Goal: Information Seeking & Learning: Learn about a topic

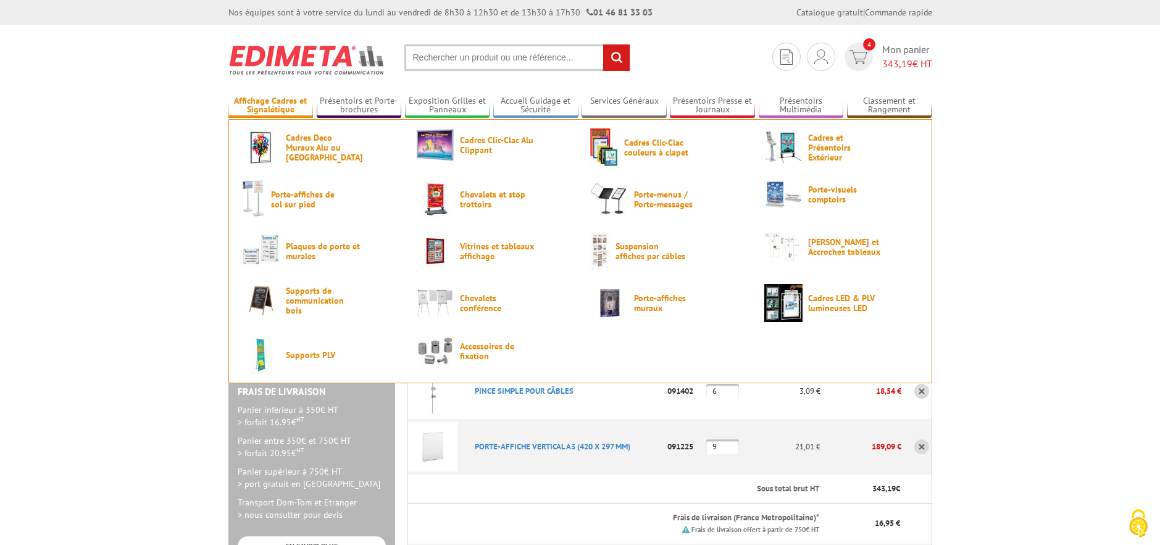
type input "chloe.lamy@terredauge.fr"
click at [245, 109] on link "Affichage Cadres et Signalétique" at bounding box center [270, 106] width 85 height 20
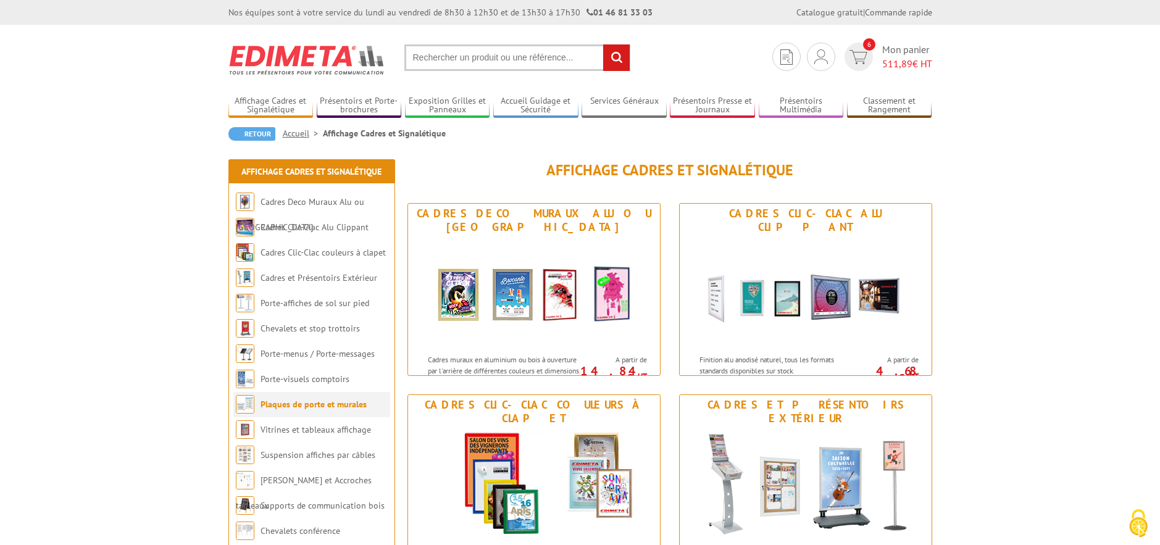
click at [329, 407] on link "Plaques de porte et murales" at bounding box center [314, 404] width 106 height 11
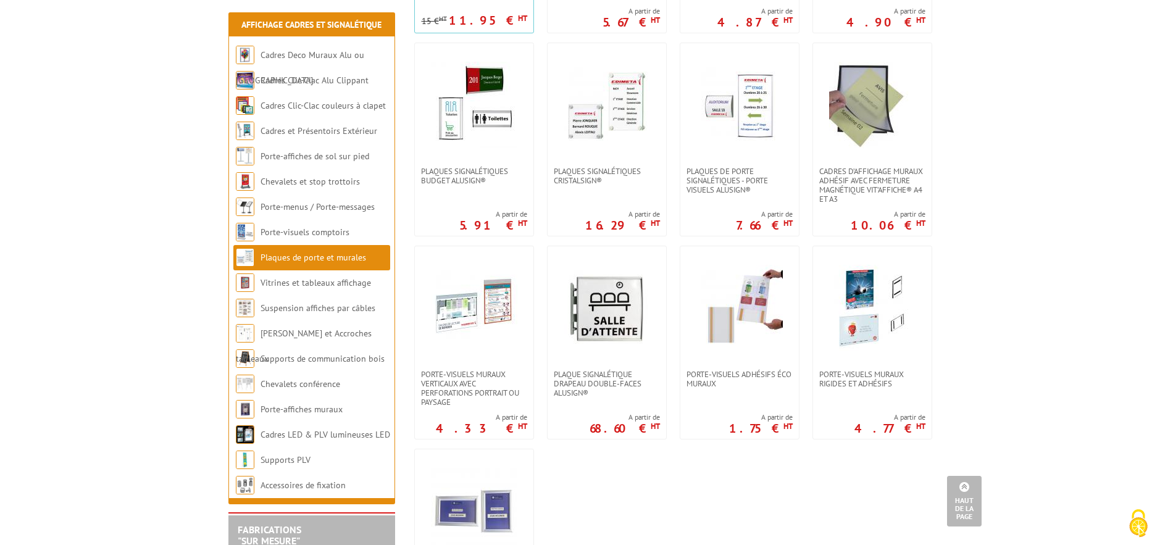
scroll to position [432, 0]
click at [898, 383] on span "Porte-visuels muraux rigides et adhésifs" at bounding box center [872, 378] width 106 height 19
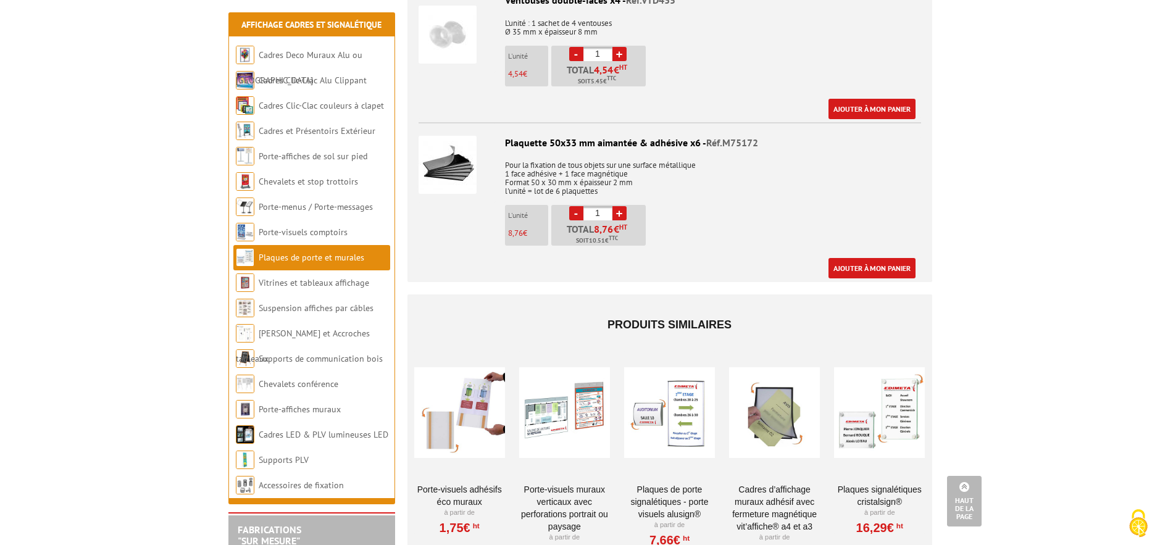
scroll to position [1456, 0]
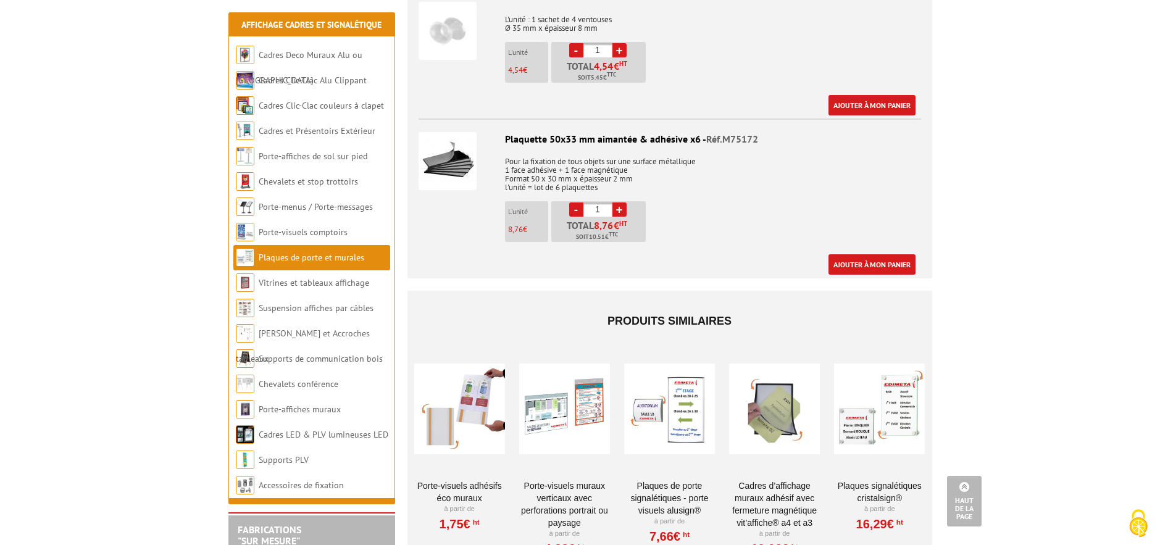
click at [471, 413] on div at bounding box center [459, 408] width 91 height 123
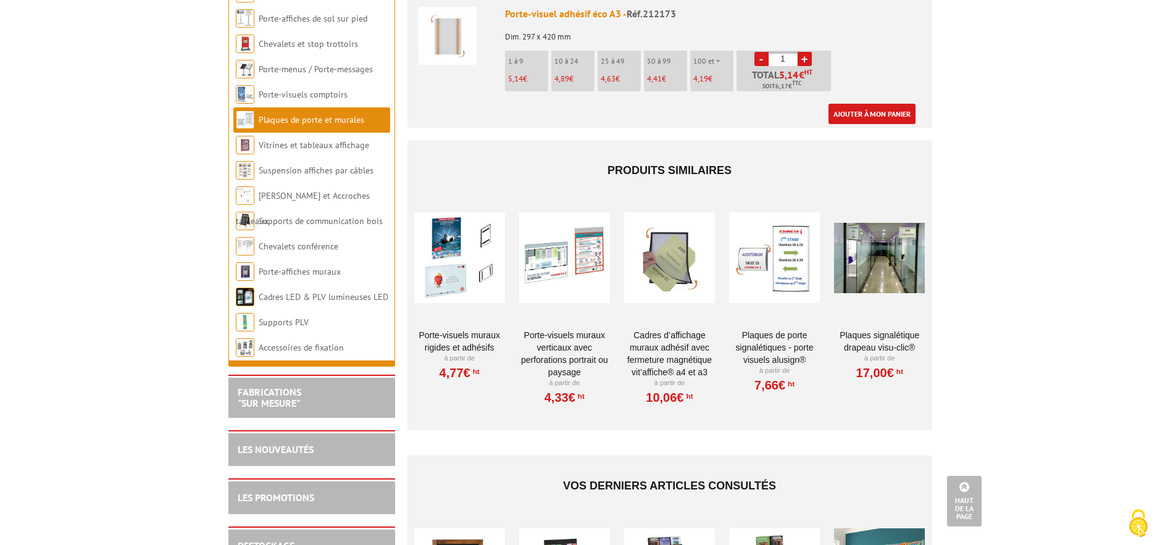
scroll to position [965, 0]
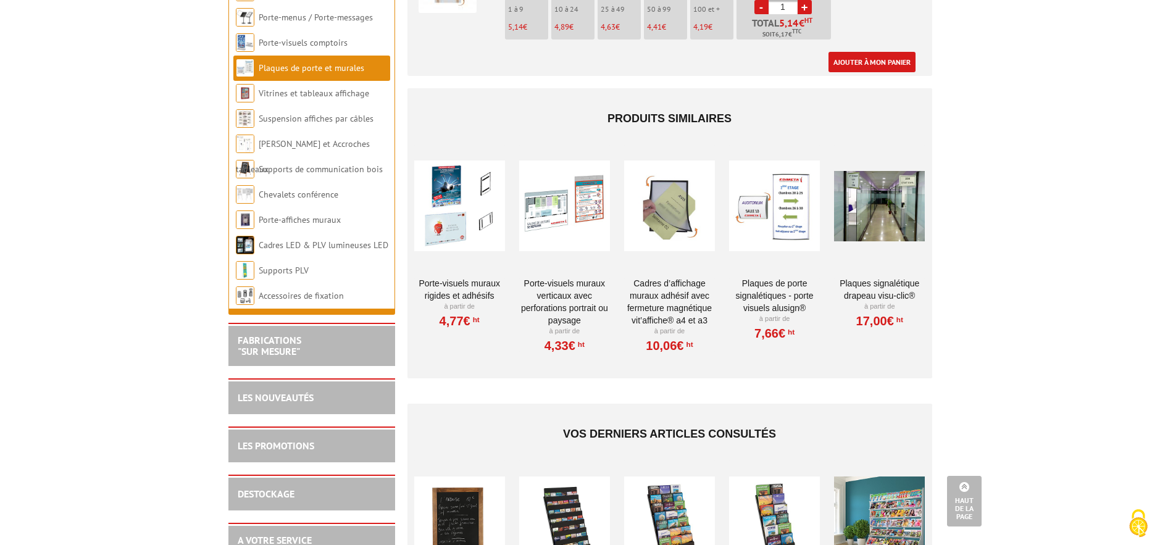
click at [655, 296] on link "Cadres d’affichage muraux adhésif avec fermeture magnétique VIT’AFFICHE® A4 et …" at bounding box center [669, 301] width 91 height 49
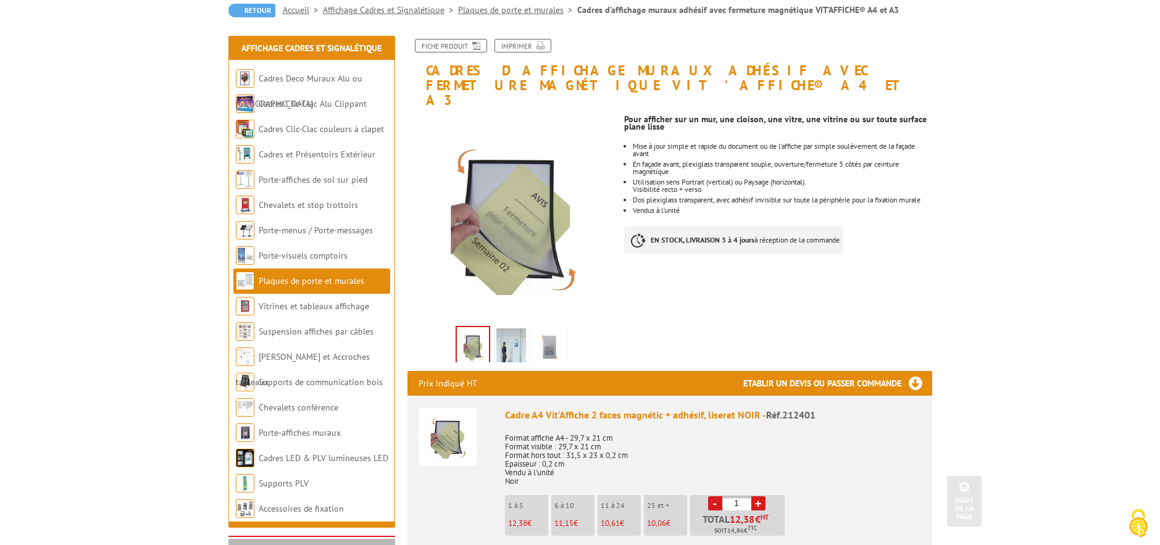
scroll to position [123, 0]
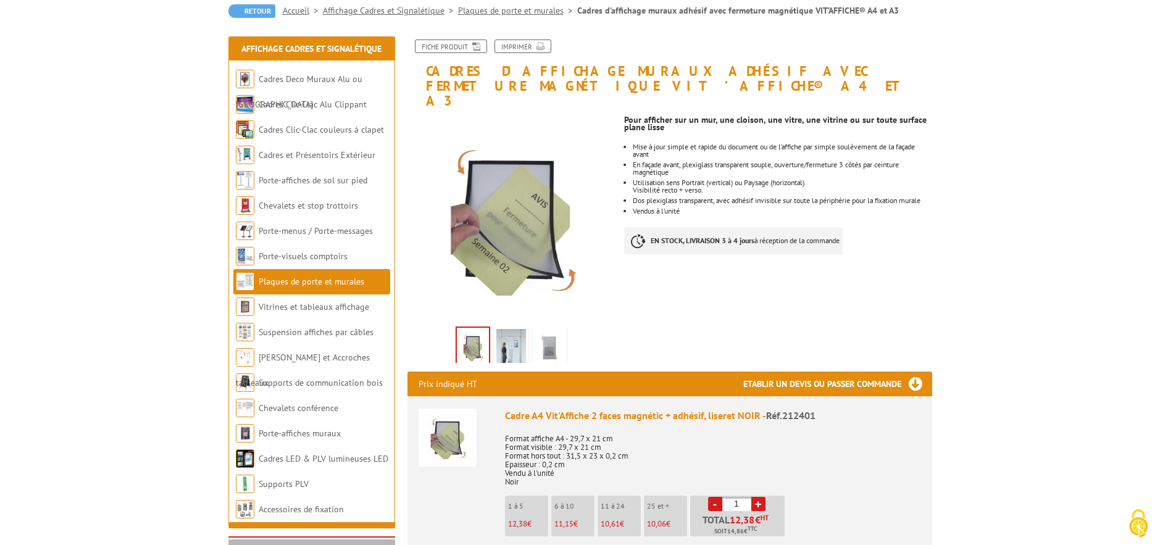
click at [505, 332] on img at bounding box center [511, 348] width 30 height 38
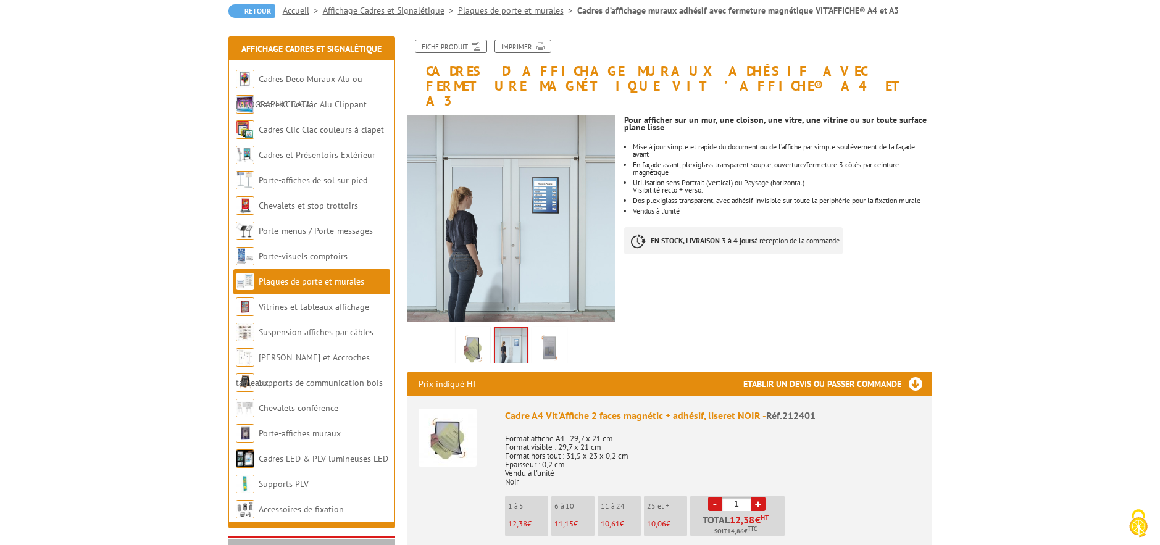
click at [545, 330] on img at bounding box center [550, 348] width 30 height 38
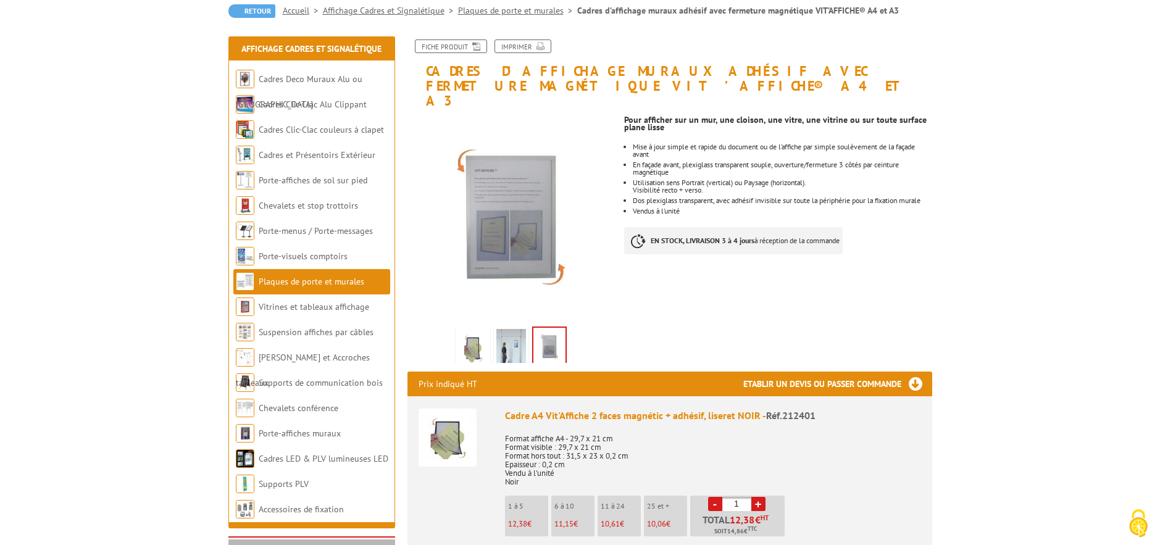
click at [459, 329] on img at bounding box center [473, 348] width 30 height 38
